Goal: Check status: Check status

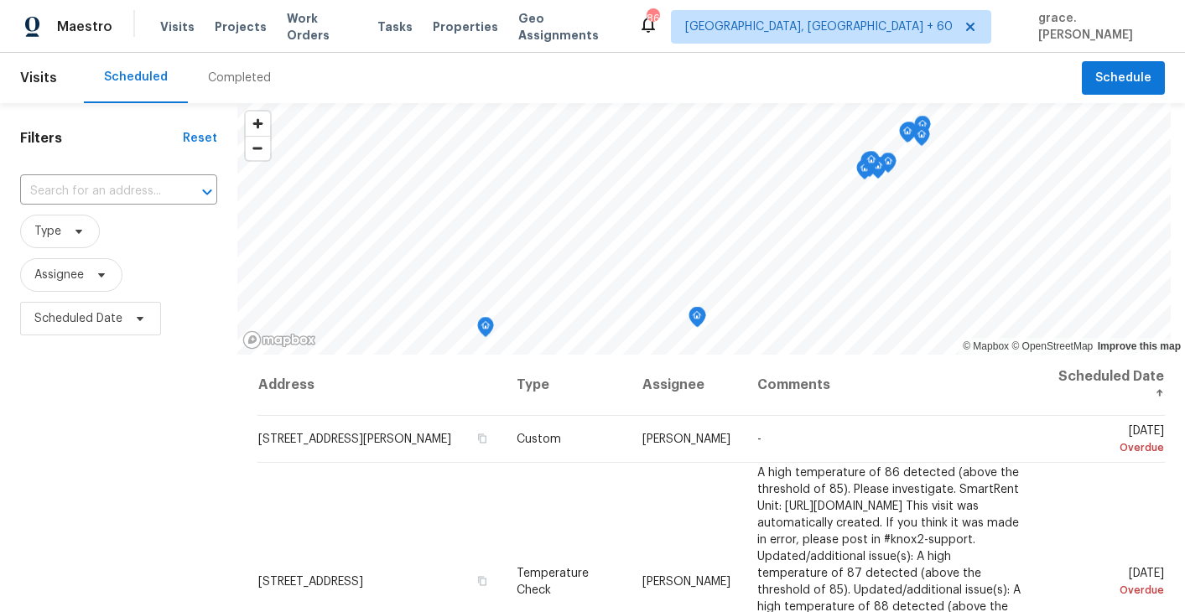
click at [140, 174] on div "​" at bounding box center [118, 192] width 197 height 36
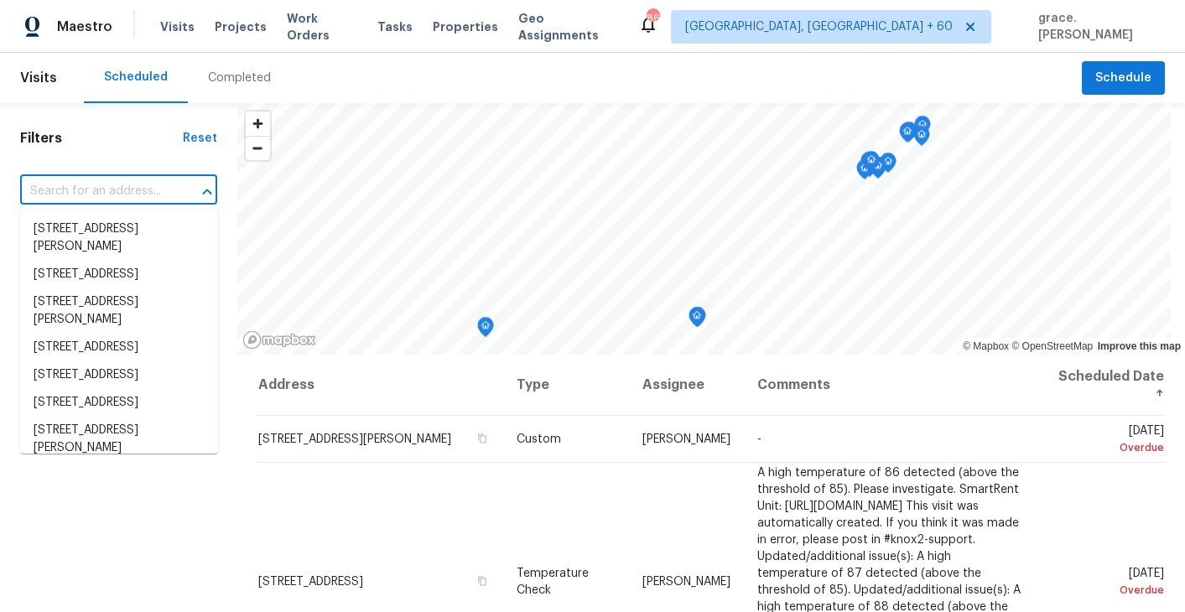
paste input "[STREET_ADDRESS]"
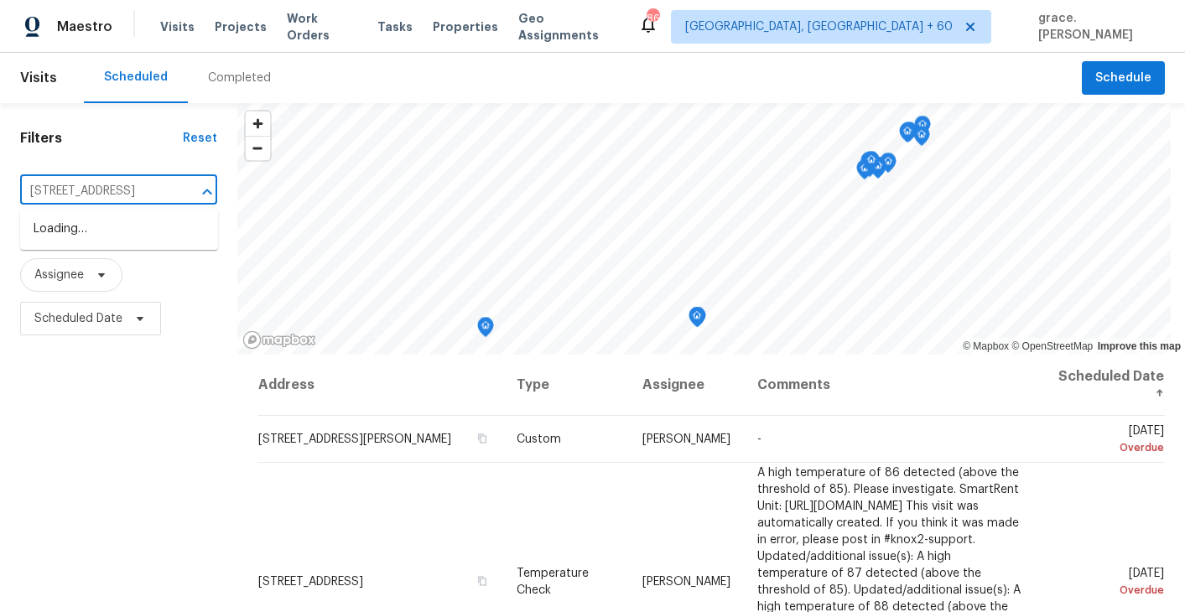
scroll to position [0, 102]
type input "[STREET_ADDRESS]"
click at [84, 192] on input "text" at bounding box center [95, 192] width 150 height 26
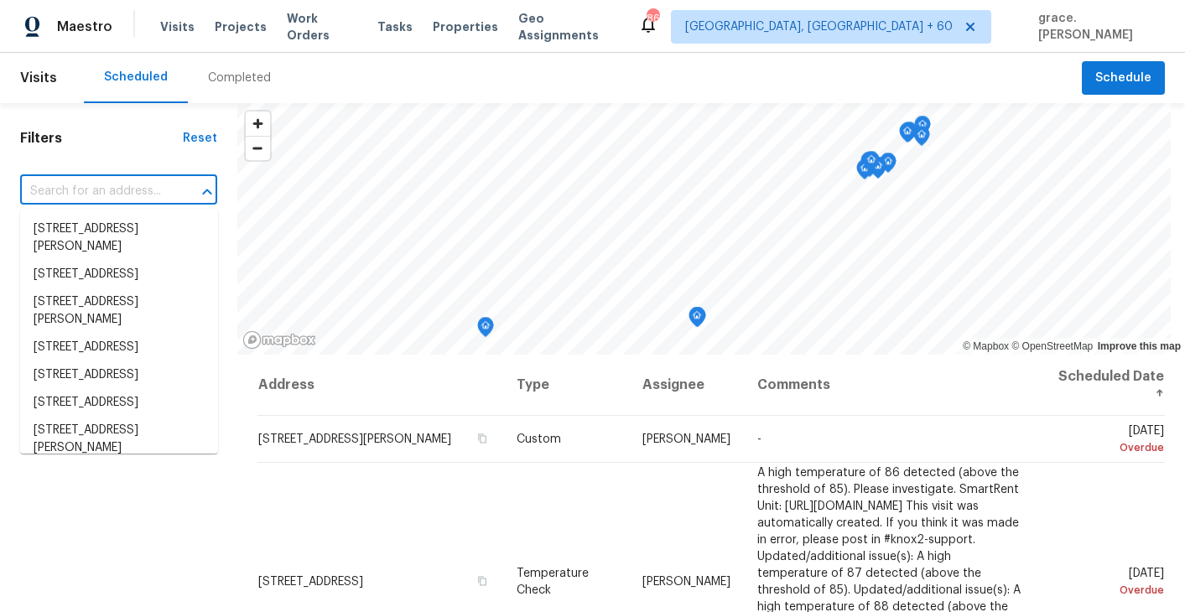
paste input "[STREET_ADDRESS]"
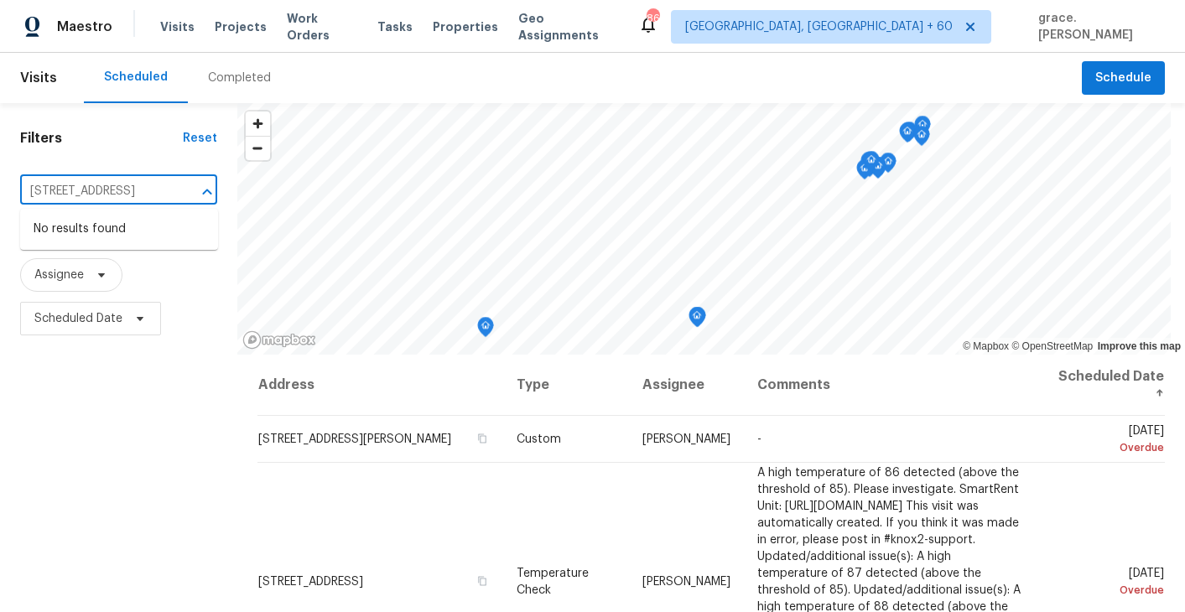
click at [432, 211] on div "Filters Reset [STREET_ADDRESS] ​ Type Assignee Scheduled Date © Mapbox © OpenSt…" at bounding box center [592, 474] width 1185 height 742
type input "[STREET_ADDRESS]"
click at [112, 242] on li "[STREET_ADDRESS]" at bounding box center [119, 230] width 198 height 28
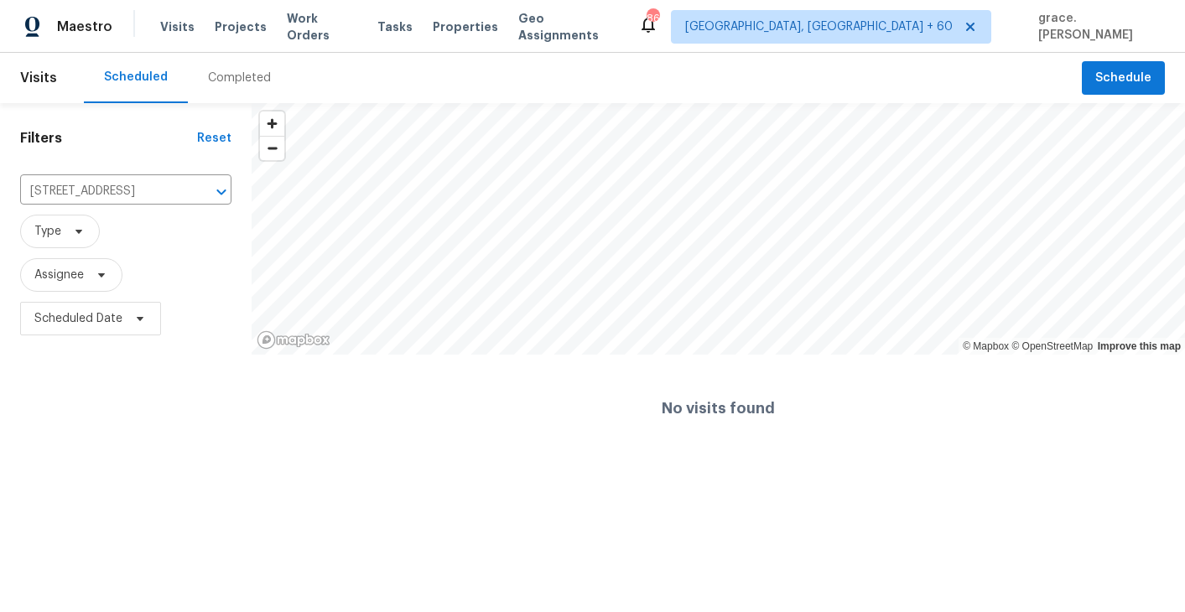
click at [232, 70] on div "Completed" at bounding box center [239, 78] width 63 height 17
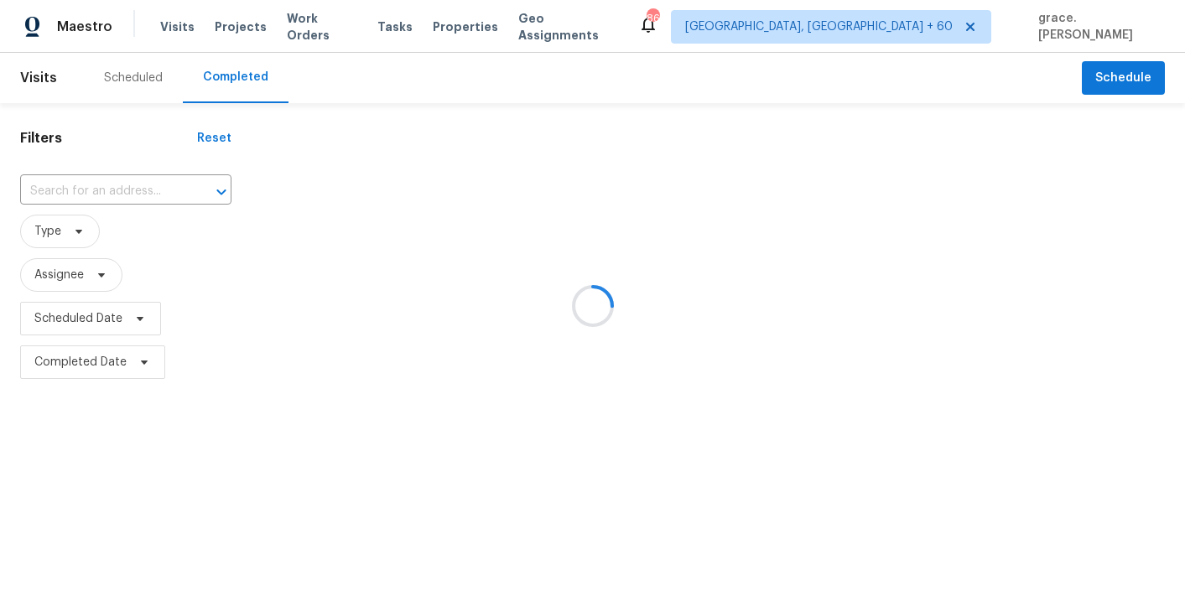
click at [95, 198] on div at bounding box center [592, 306] width 1185 height 612
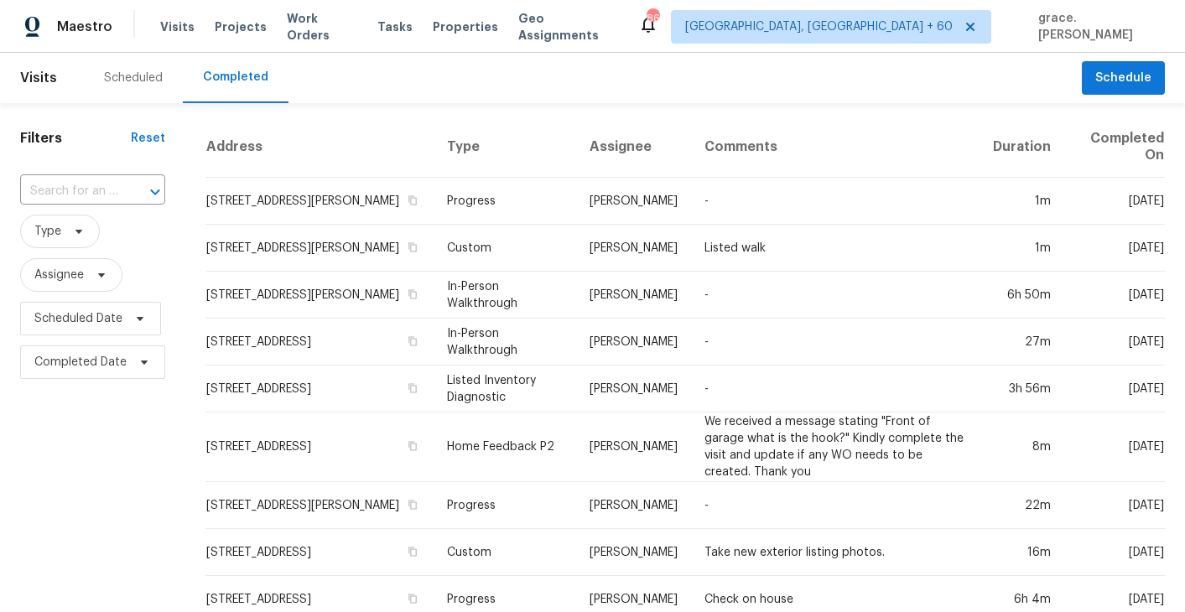
click at [56, 187] on input "text" at bounding box center [69, 192] width 98 height 26
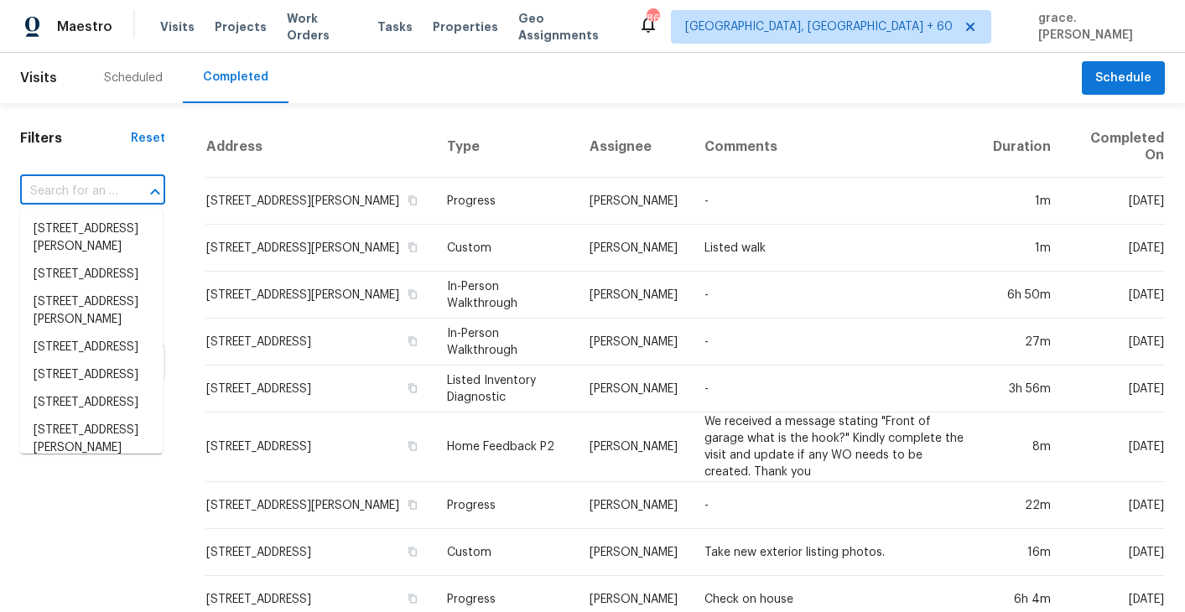
paste input "[STREET_ADDRESS]"
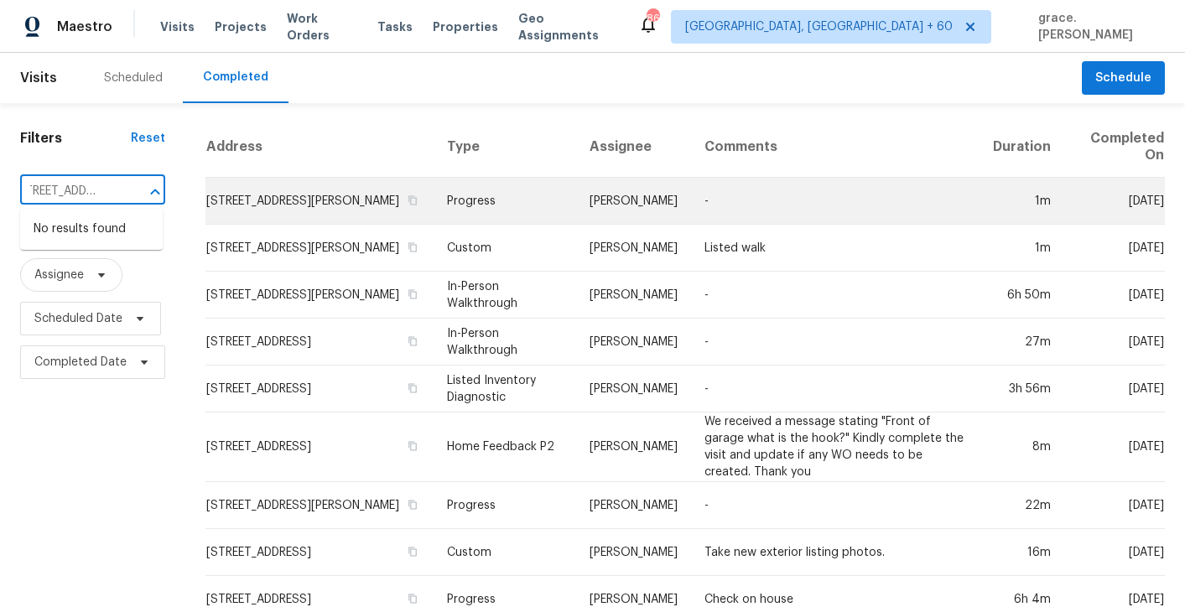
drag, startPoint x: 56, startPoint y: 187, endPoint x: 327, endPoint y: 221, distance: 273.1
type input "[STREET_ADDRESS]"
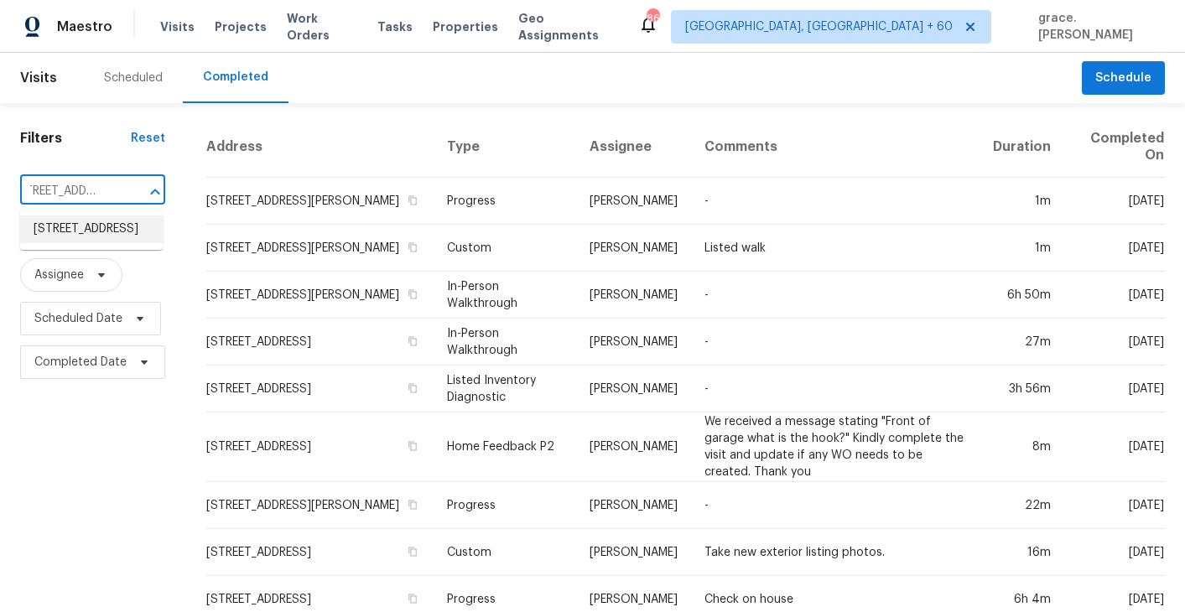
click at [84, 243] on li "[STREET_ADDRESS]" at bounding box center [91, 230] width 143 height 28
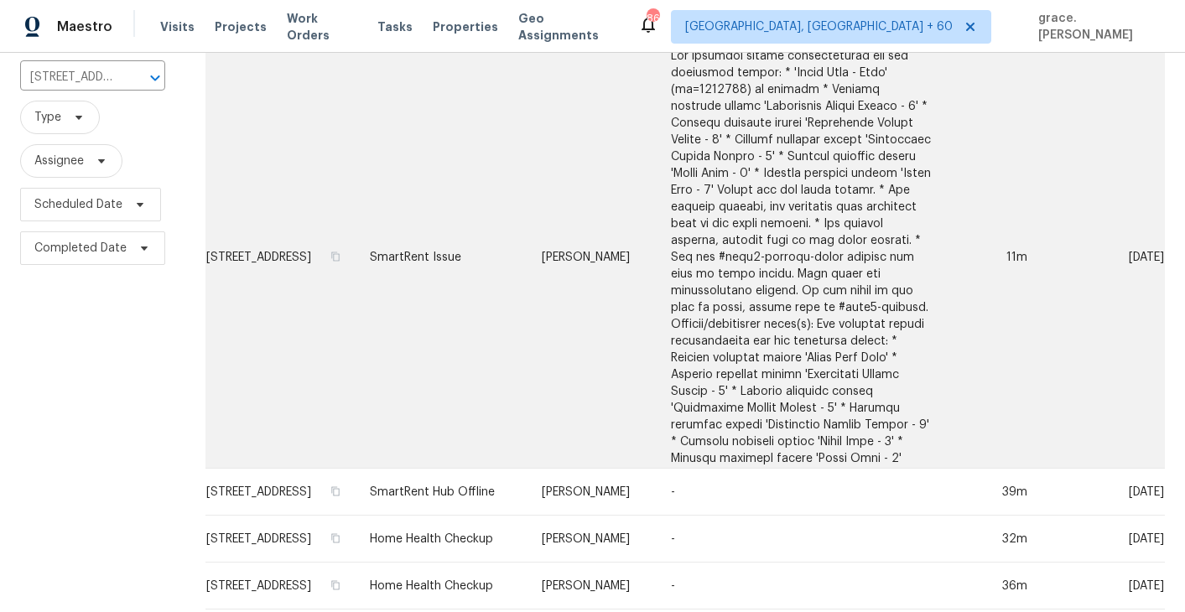
scroll to position [192, 0]
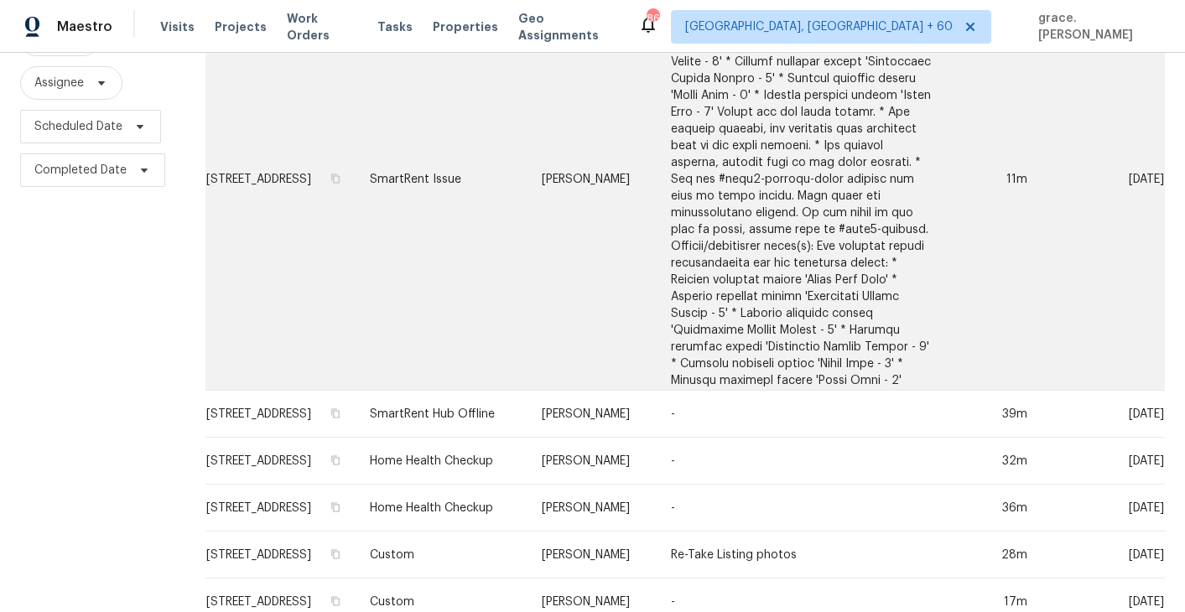
click at [658, 340] on td "[PERSON_NAME]" at bounding box center [592, 180] width 129 height 422
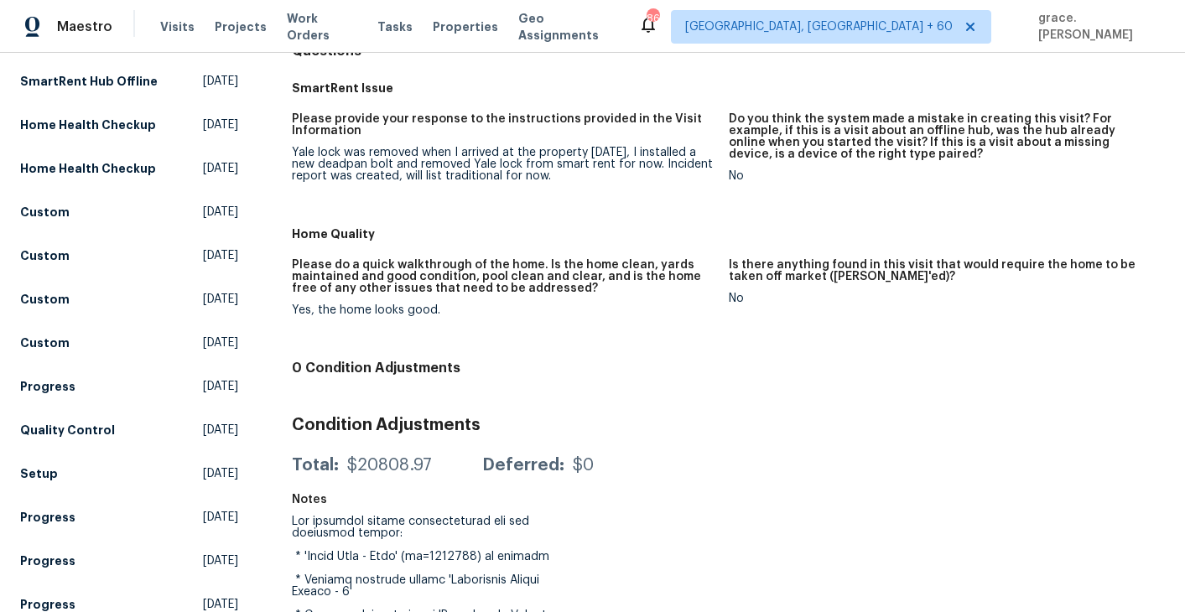
scroll to position [199, 0]
